Goal: Task Accomplishment & Management: Manage account settings

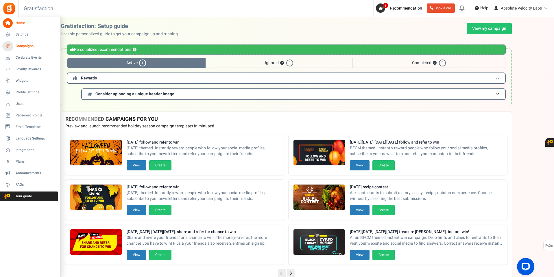
click at [18, 45] on span "Campaigns" at bounding box center [36, 46] width 40 height 5
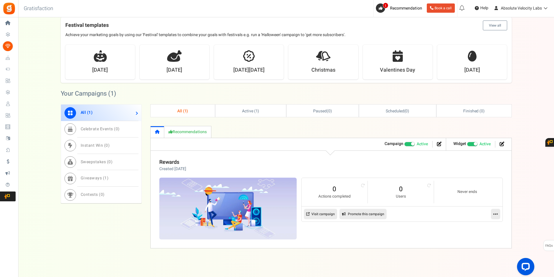
scroll to position [201, 0]
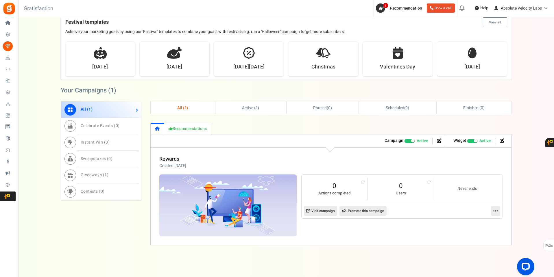
click at [491, 212] on link at bounding box center [495, 211] width 9 height 10
click at [521, 214] on div "Want to run giveaways, contests and instant win campaigns? View templates Campa…" at bounding box center [286, 33] width 536 height 423
click at [469, 226] on link "Edit" at bounding box center [477, 225] width 43 height 11
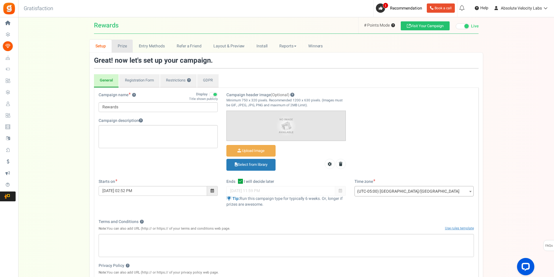
click at [123, 46] on link "Prize" at bounding box center [122, 46] width 21 height 13
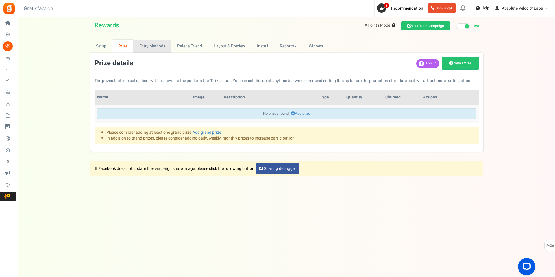
click at [148, 47] on link "Entry Methods" at bounding box center [152, 46] width 38 height 13
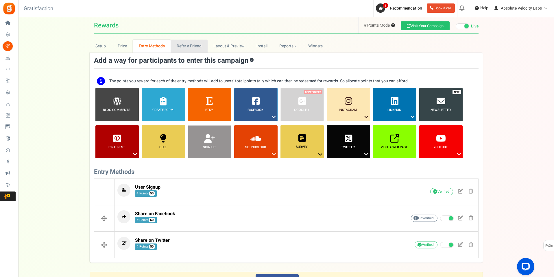
click at [188, 49] on link "Refer a Friend" at bounding box center [189, 46] width 37 height 13
